Goal: Information Seeking & Learning: Learn about a topic

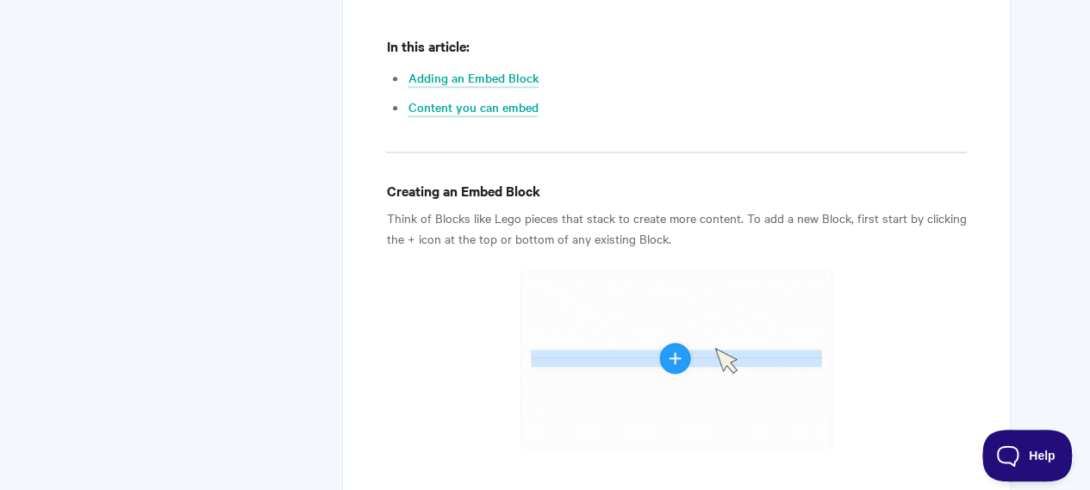
scroll to position [862, 0]
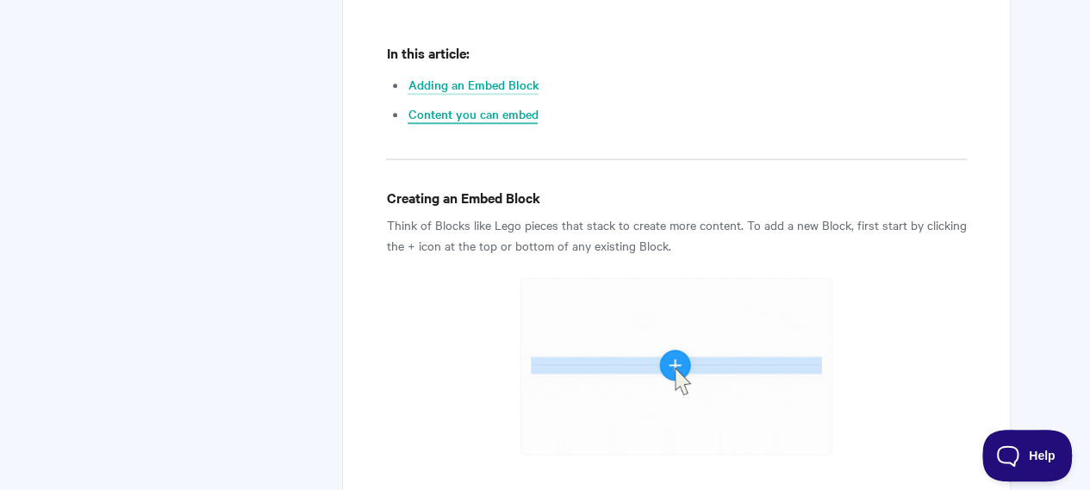
click at [448, 117] on link "Content you can embed" at bounding box center [473, 114] width 130 height 19
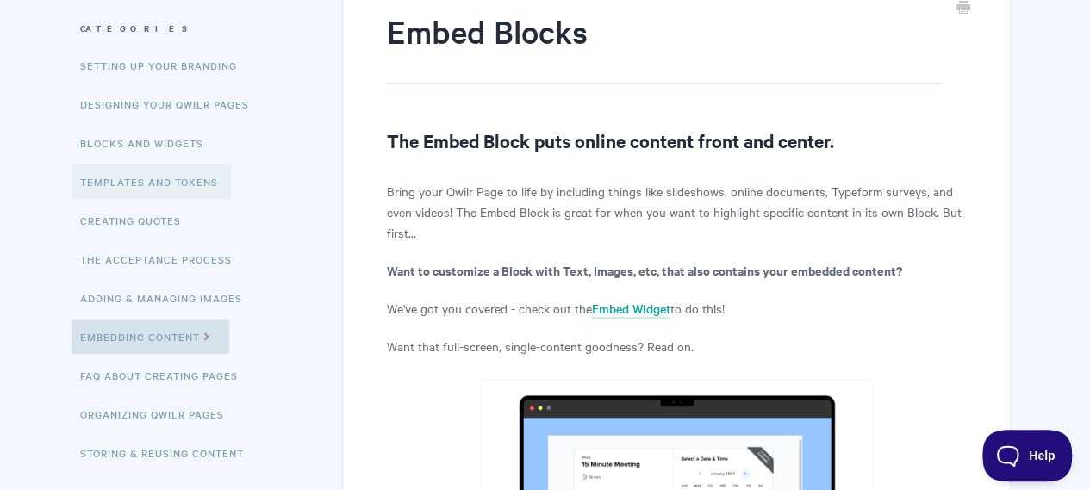
scroll to position [259, 0]
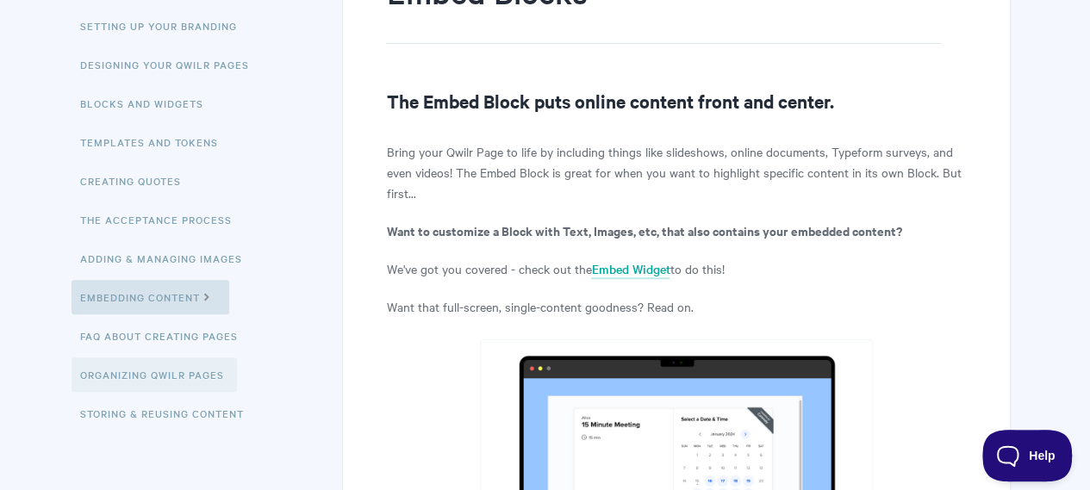
click at [193, 384] on link "Organizing Qwilr Pages" at bounding box center [154, 375] width 165 height 34
